Goal: Contribute content: Add original content to the website for others to see

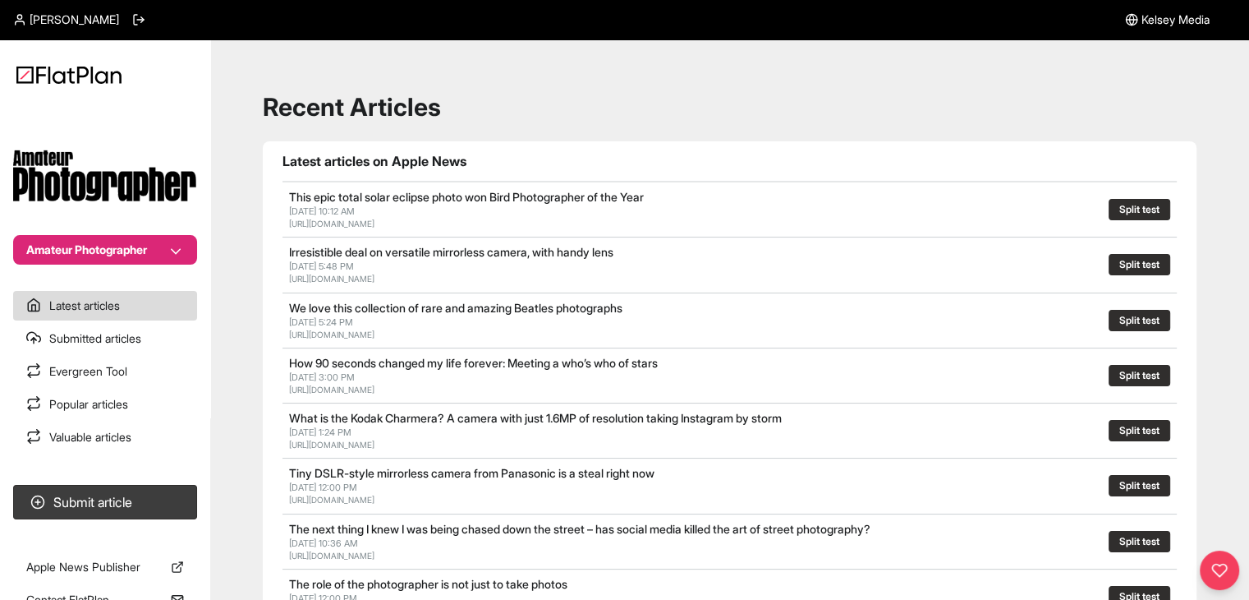
click at [138, 243] on button "Amateur Photographer" at bounding box center [105, 250] width 184 height 30
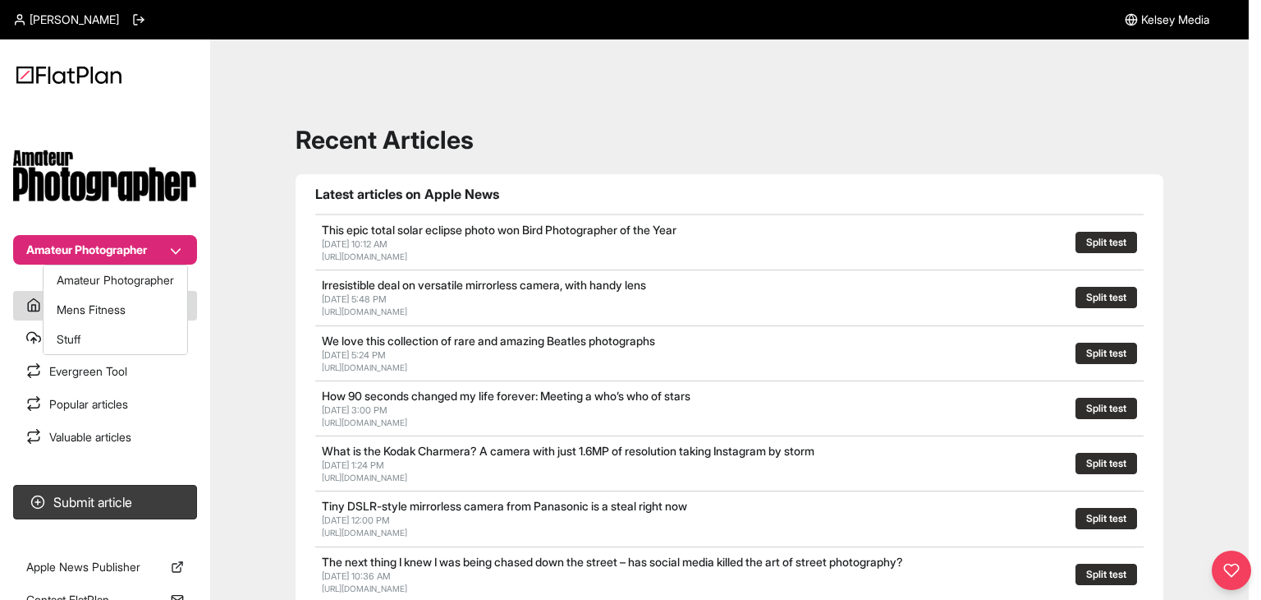
click at [125, 272] on button "Amateur Photographer" at bounding box center [116, 280] width 144 height 30
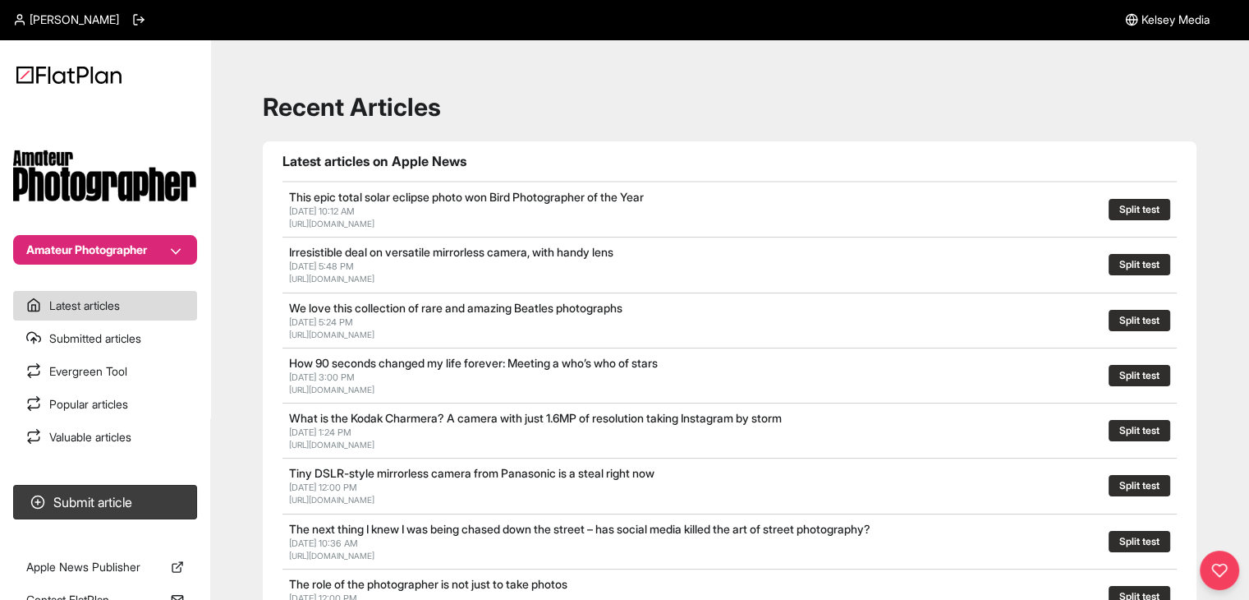
click at [117, 248] on button "Amateur Photographer" at bounding box center [105, 250] width 184 height 30
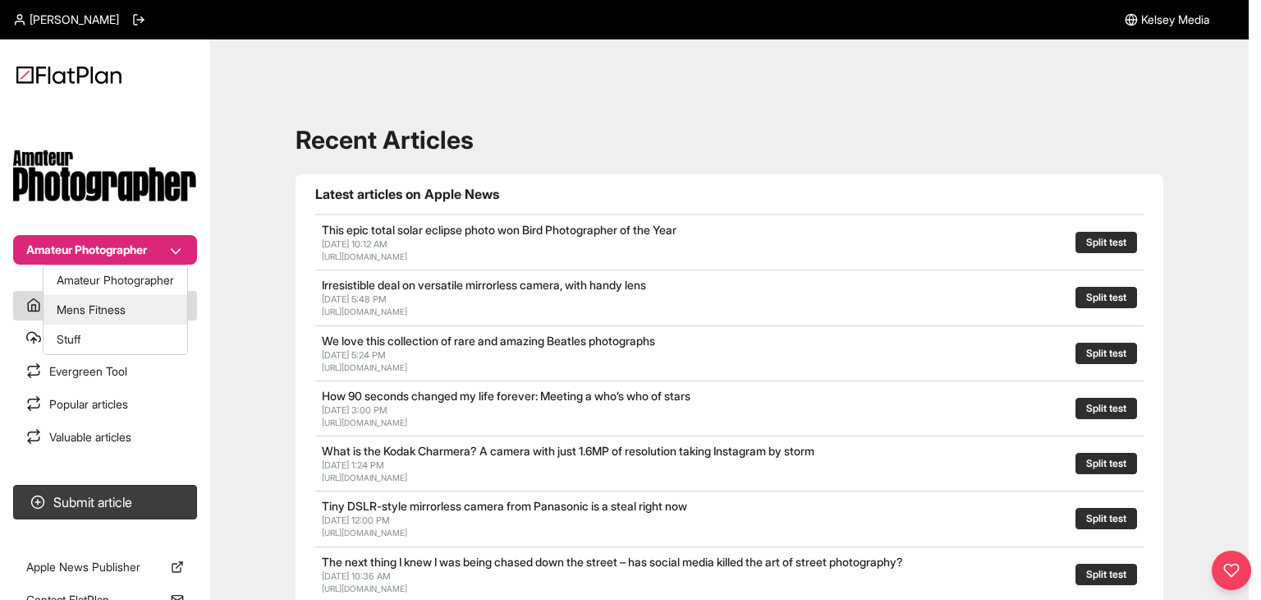
click at [118, 301] on button "Mens Fitness" at bounding box center [116, 310] width 144 height 30
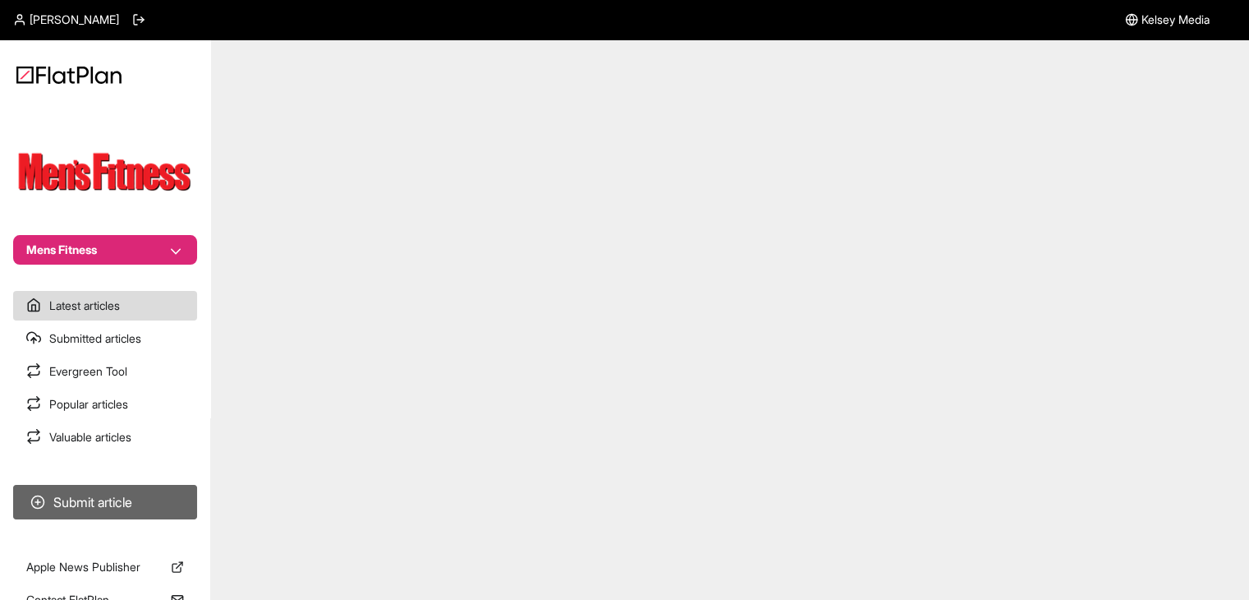
click at [125, 492] on button "Submit article" at bounding box center [105, 502] width 184 height 34
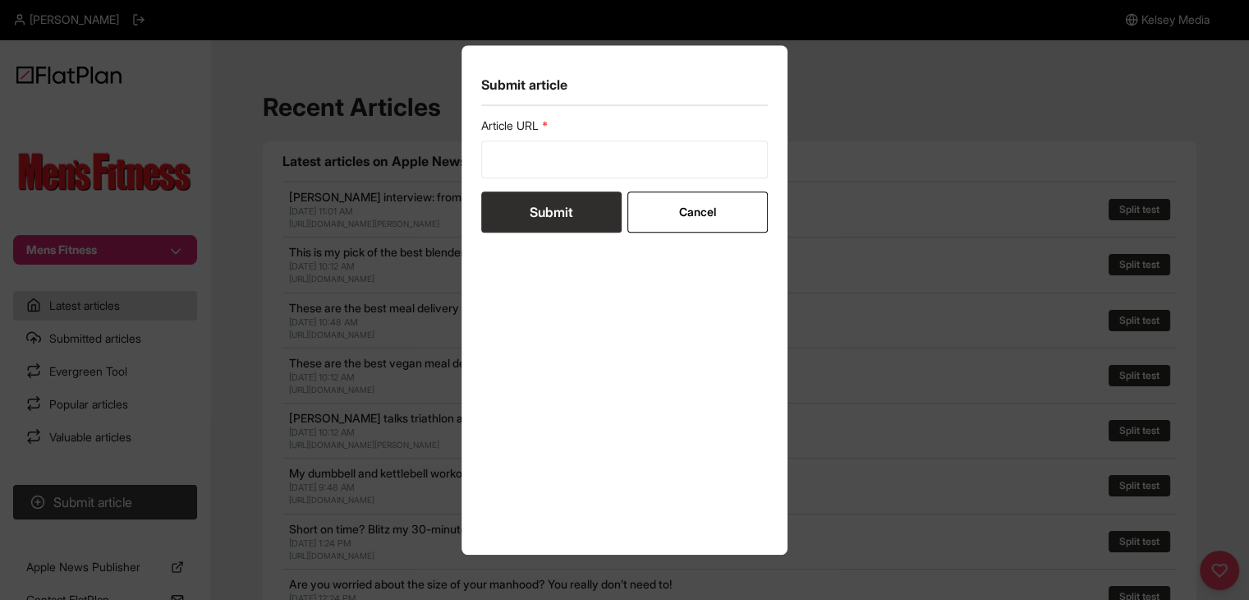
click at [620, 189] on form "Article URL Submit Cancel" at bounding box center [624, 174] width 287 height 115
click at [615, 178] on form "Article URL Submit Cancel" at bounding box center [624, 174] width 287 height 115
click at [612, 175] on input "url" at bounding box center [624, 159] width 287 height 38
paste input "https://mensfitness.co.uk/features/sex-drive-soar/"
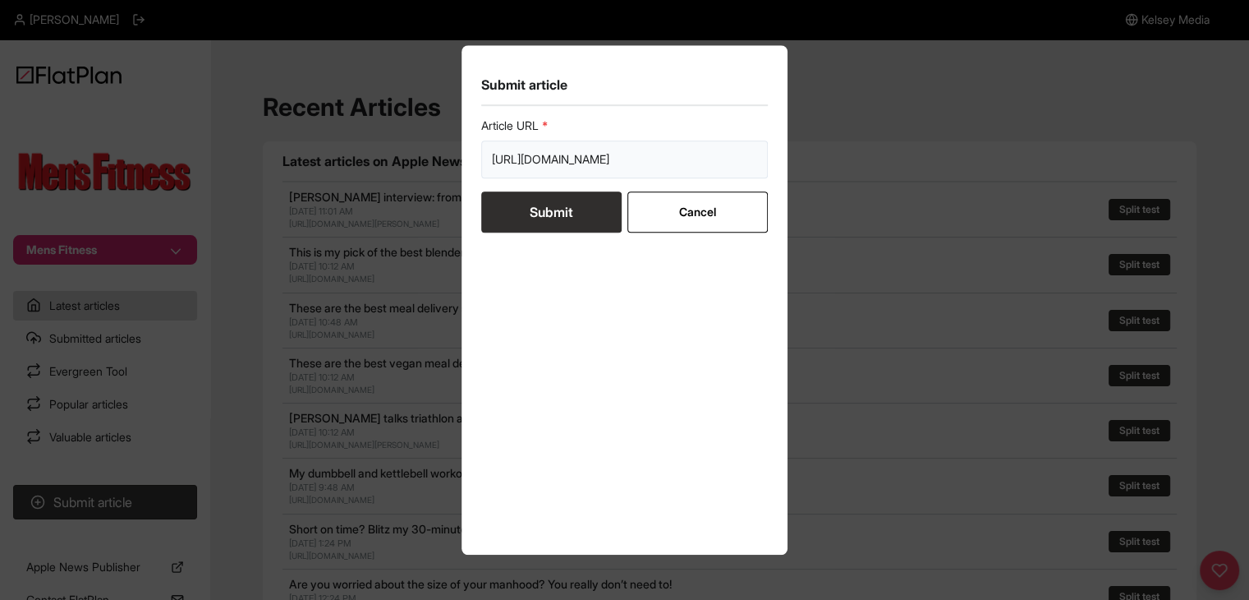
type input "https://mensfitness.co.uk/features/sex-drive-soar/"
click at [595, 206] on button "Submit" at bounding box center [551, 211] width 140 height 41
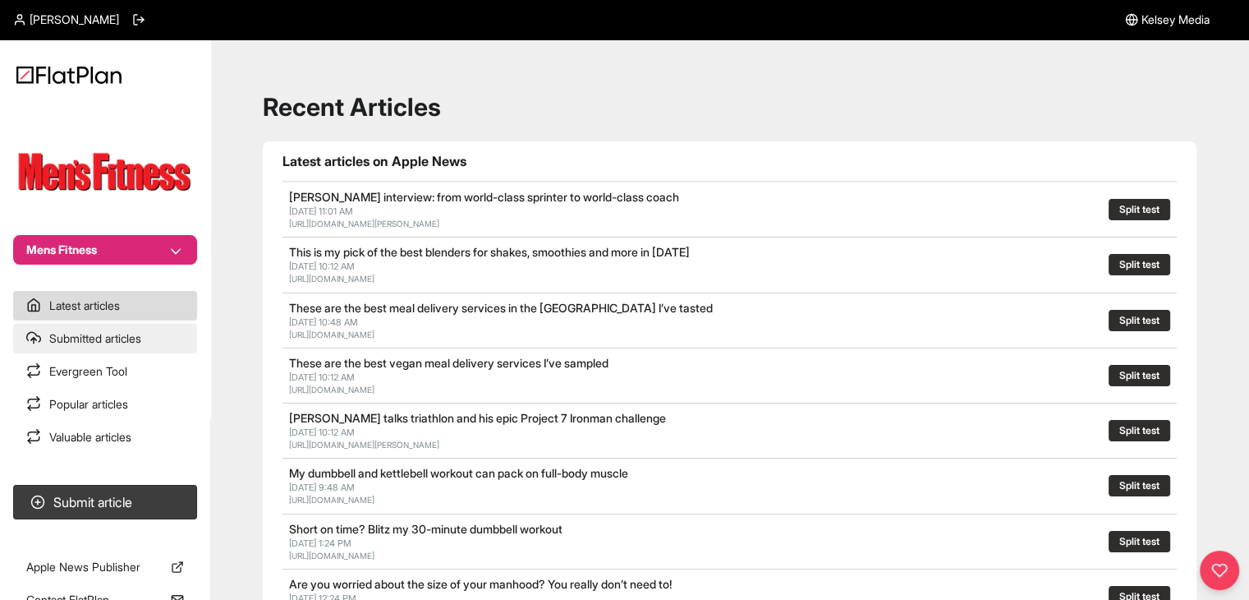
click at [169, 342] on link "Submitted articles" at bounding box center [105, 339] width 184 height 30
